Goal: Check status: Check status

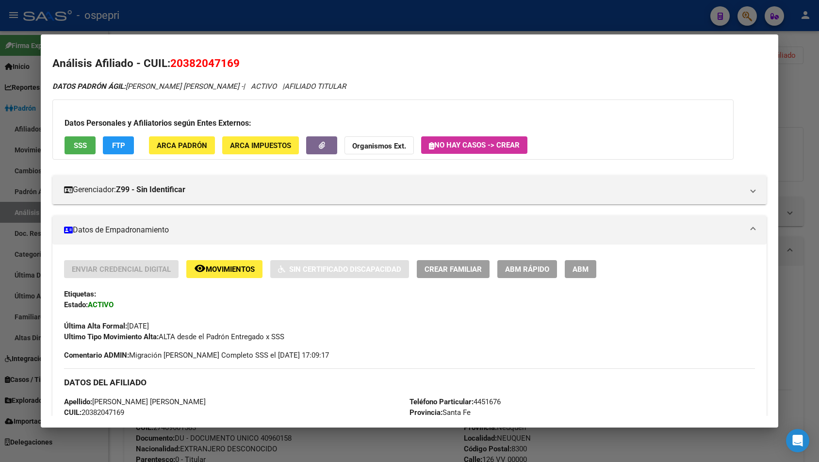
click at [749, 16] on div at bounding box center [409, 231] width 819 height 462
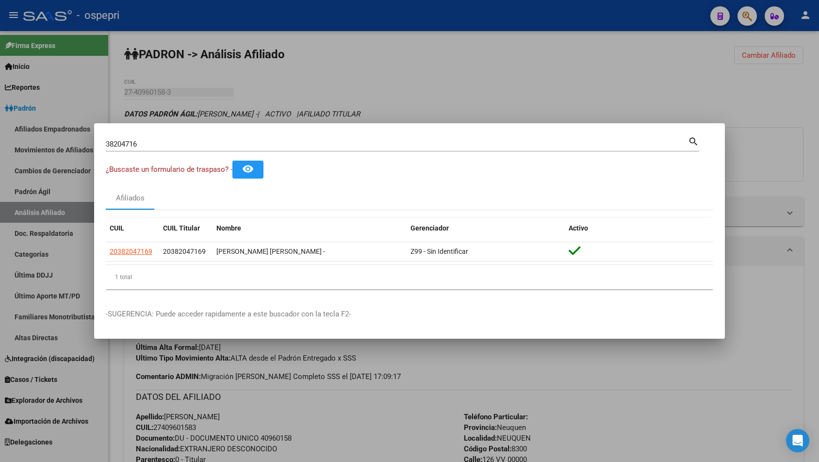
click at [167, 140] on input "38204716" at bounding box center [397, 144] width 582 height 9
paste input "24109612"
type input "24109612"
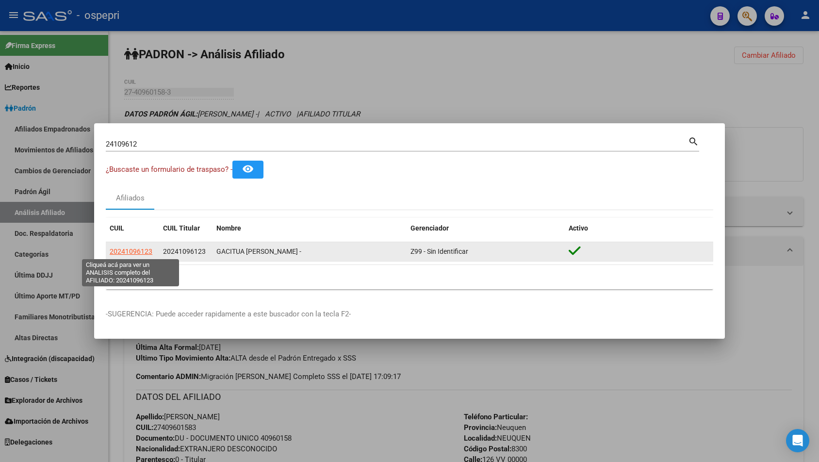
click at [125, 248] on span "20241096123" at bounding box center [131, 251] width 43 height 8
type textarea "20241096123"
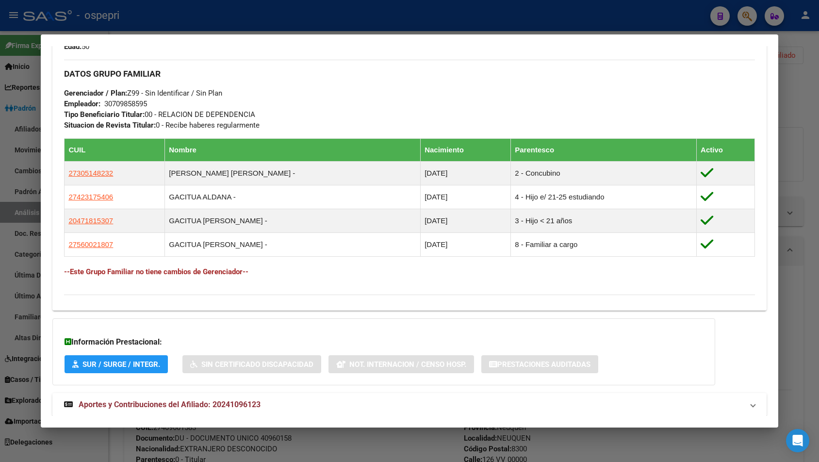
scroll to position [474, 0]
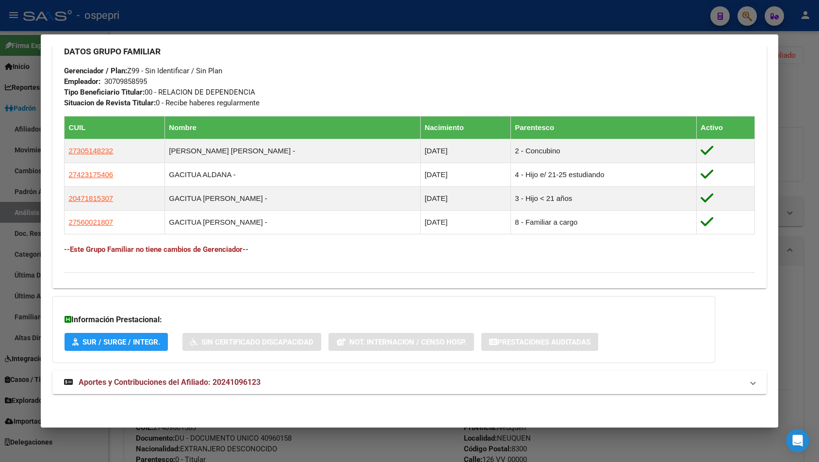
click at [252, 391] on mat-expansion-panel-header "Aportes y Contribuciones del Afiliado: 20241096123" at bounding box center [409, 382] width 714 height 23
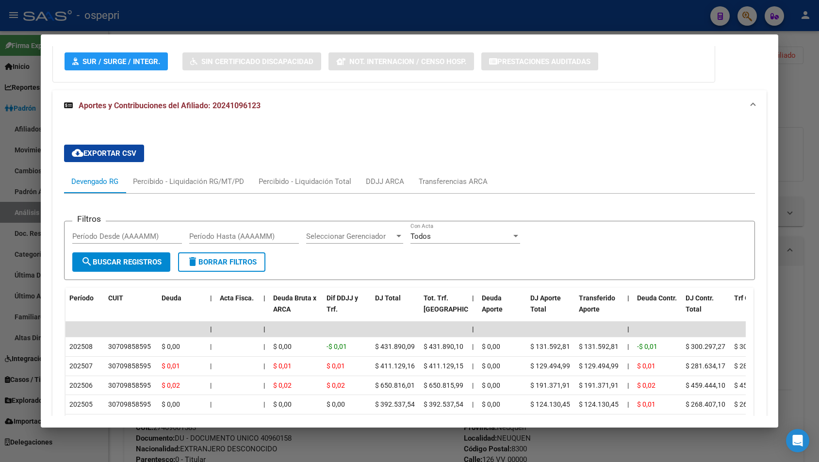
scroll to position [814, 0]
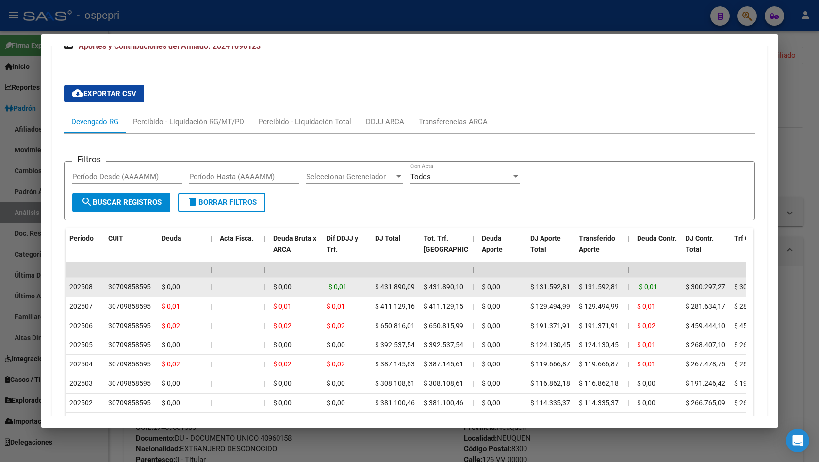
drag, startPoint x: 109, startPoint y: 286, endPoint x: 142, endPoint y: 286, distance: 33.5
click at [153, 288] on div "30709858595" at bounding box center [131, 286] width 46 height 11
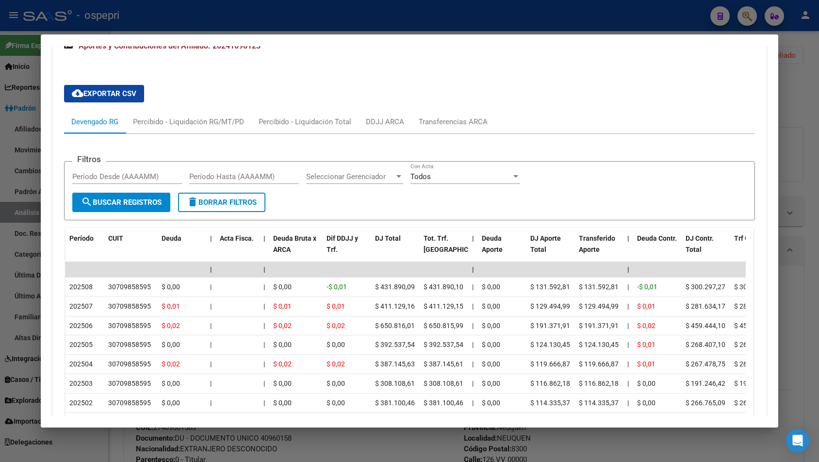
click at [789, 82] on div at bounding box center [409, 231] width 819 height 462
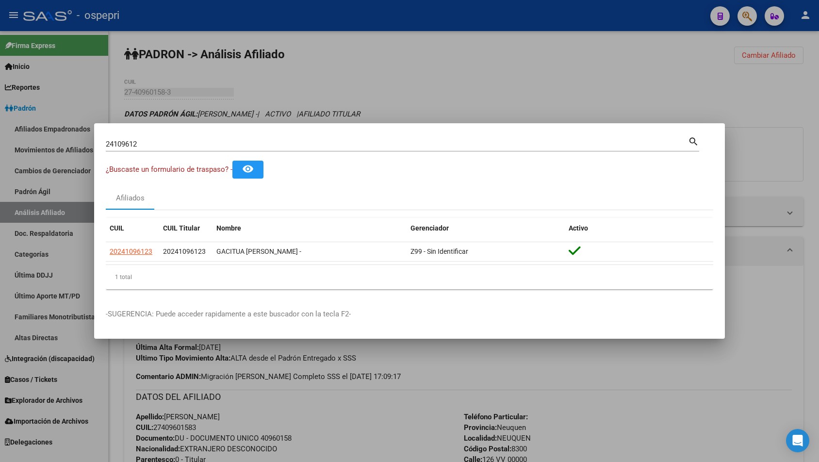
click at [300, 144] on input "24109612" at bounding box center [397, 144] width 582 height 9
paste input "34001735"
type input "34001735"
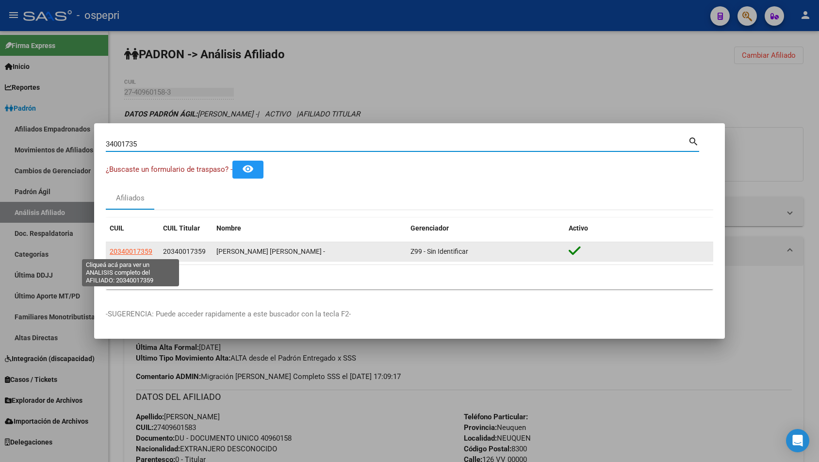
click at [137, 247] on span "20340017359" at bounding box center [131, 251] width 43 height 8
type textarea "20340017359"
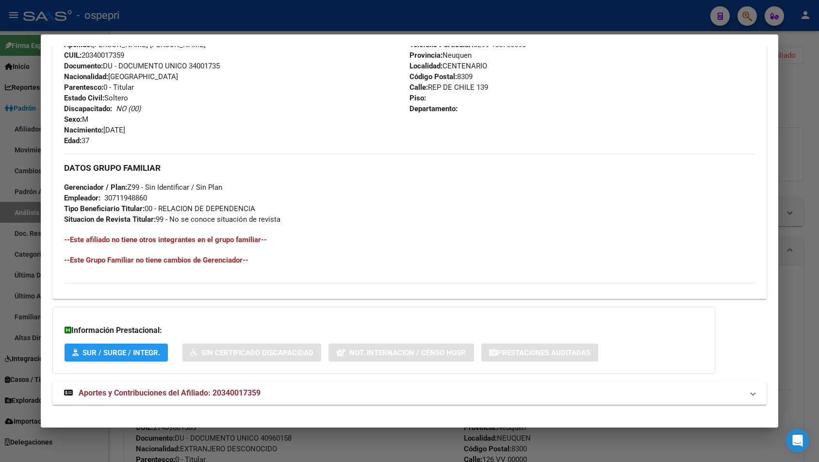
scroll to position [368, 0]
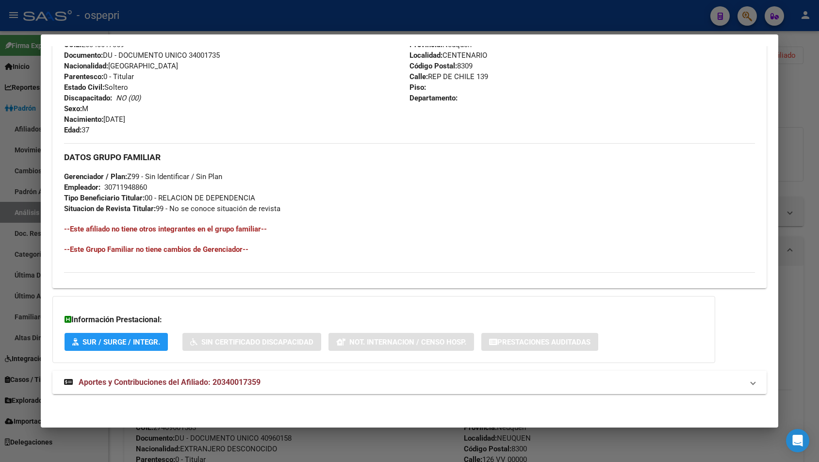
click at [246, 379] on span "Aportes y Contribuciones del Afiliado: 20340017359" at bounding box center [170, 382] width 182 height 9
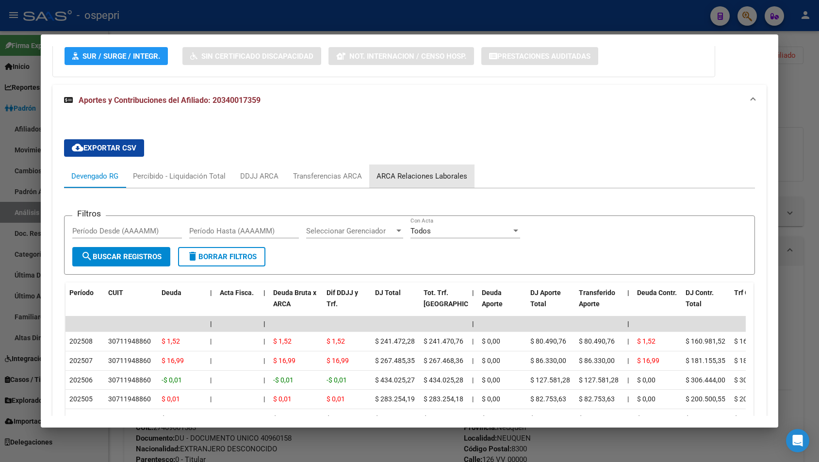
click at [434, 170] on div "ARCA Relaciones Laborales" at bounding box center [421, 176] width 105 height 23
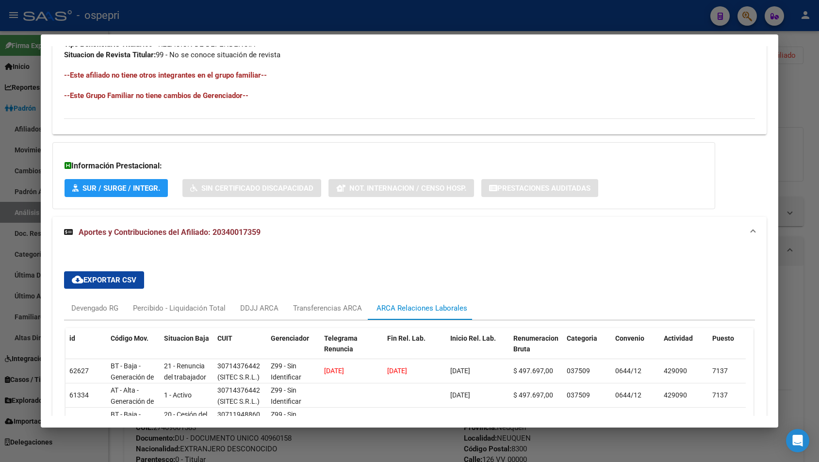
scroll to position [642, 0]
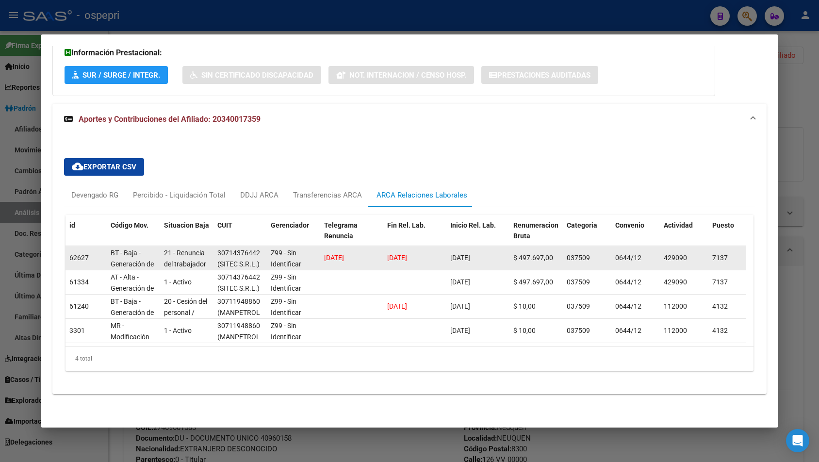
drag, startPoint x: 317, startPoint y: 248, endPoint x: 379, endPoint y: 252, distance: 62.7
click at [379, 252] on div "62627 BT - Baja - Generación de Clave 21 - Renuncia del trabajador / ART.240 - …" at bounding box center [669, 258] width 1206 height 24
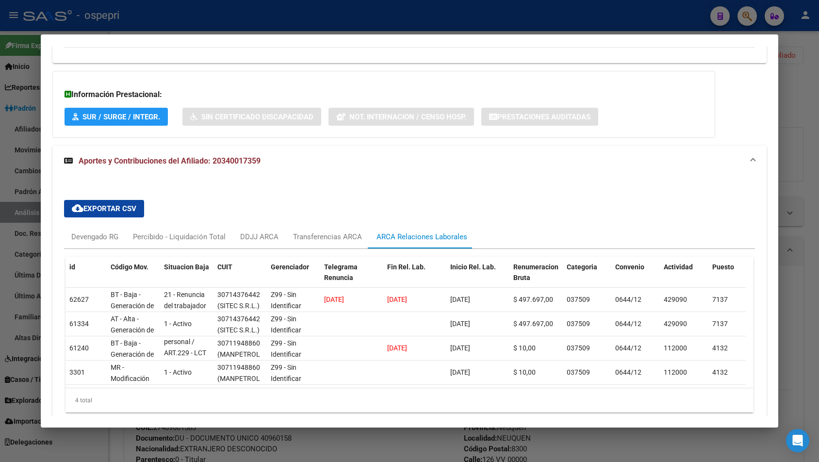
scroll to position [593, 0]
